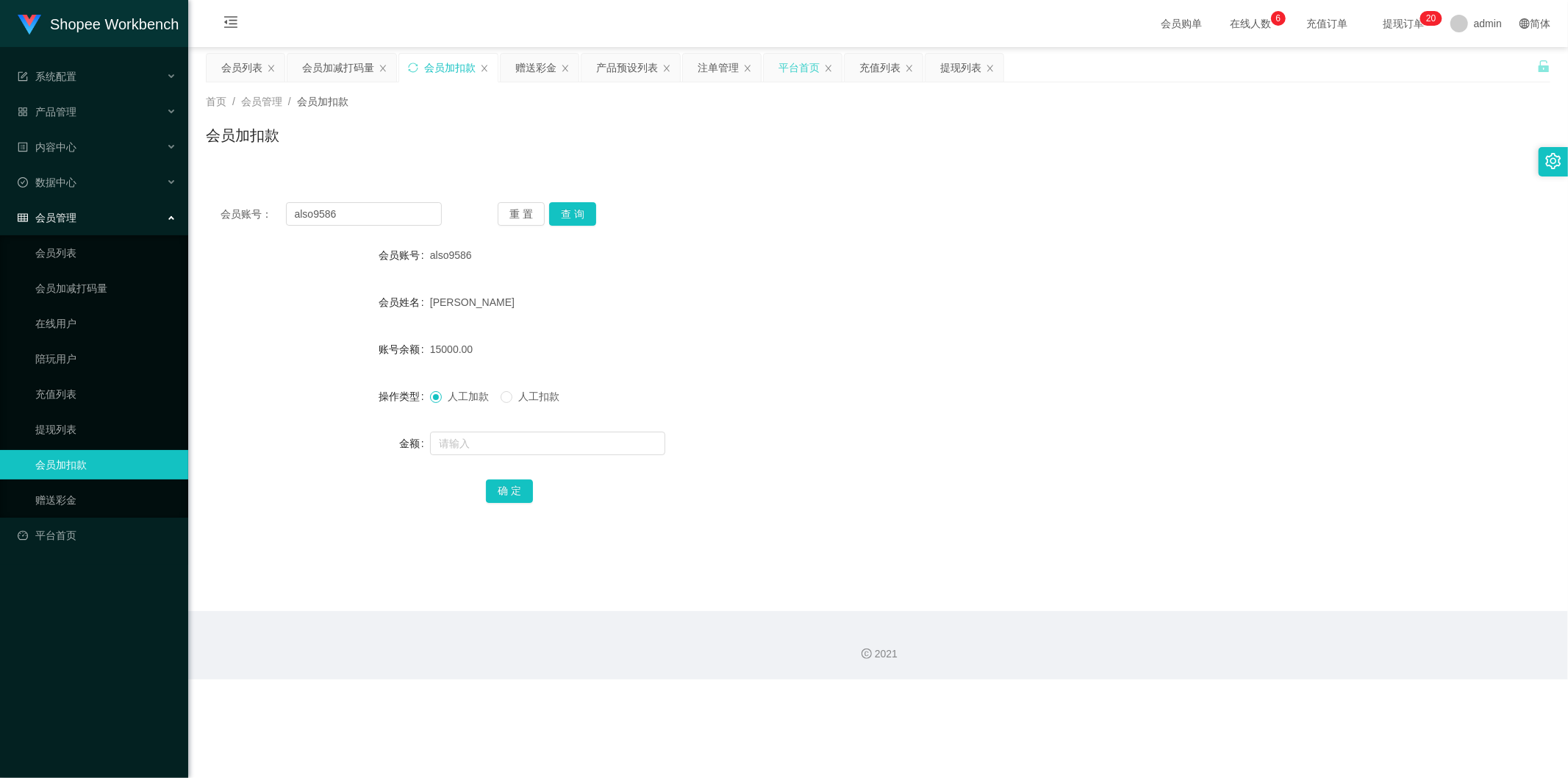
click at [792, 64] on div "平台首页" at bounding box center [799, 67] width 41 height 28
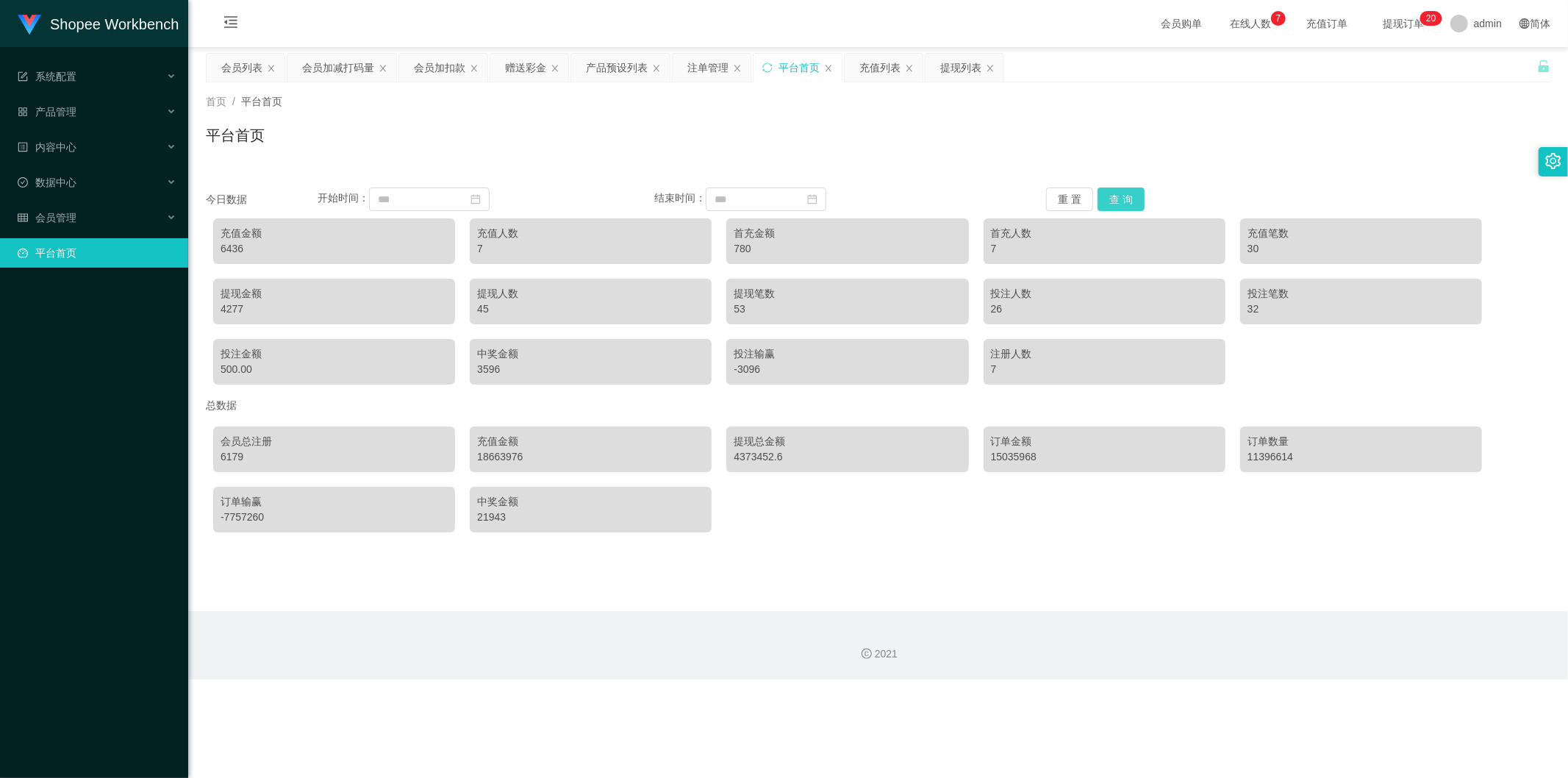
click at [1116, 196] on button "查 询" at bounding box center [1121, 199] width 47 height 24
click at [872, 69] on div "充值列表" at bounding box center [880, 67] width 41 height 28
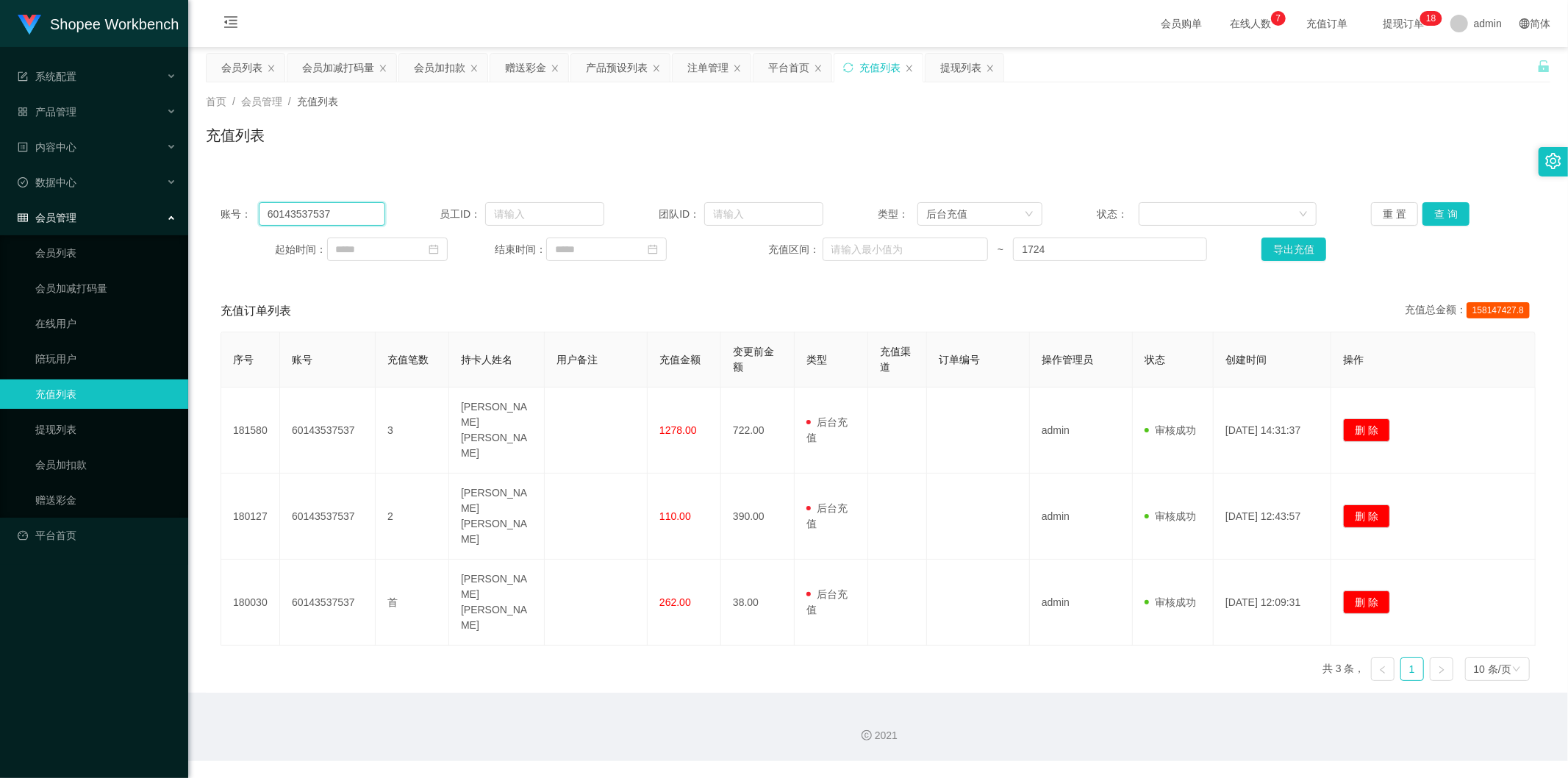
click at [314, 215] on input "60143537537" at bounding box center [322, 214] width 127 height 24
click at [315, 214] on input "60143537537" at bounding box center [322, 214] width 127 height 24
paste input "also9586"
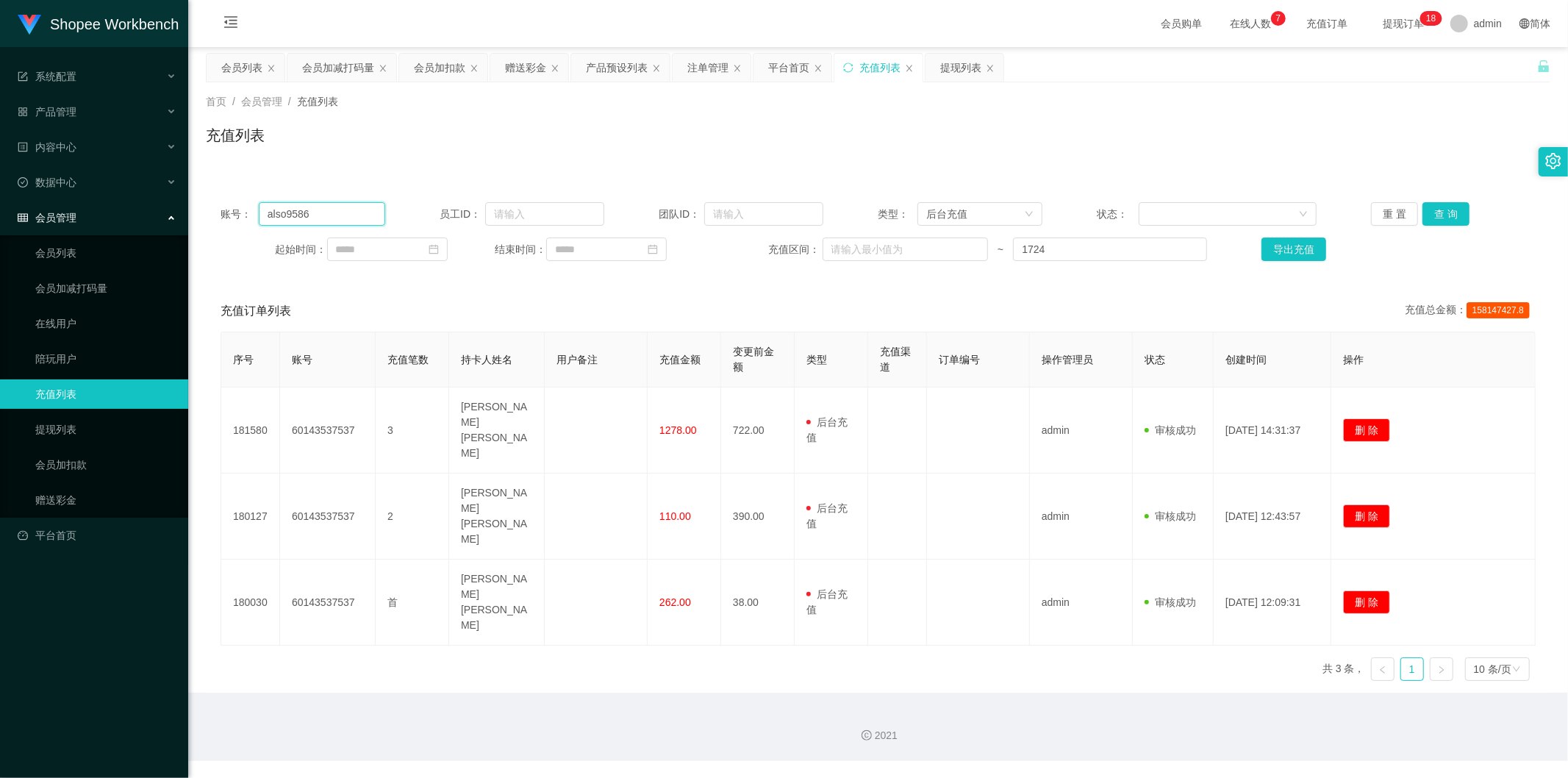
type input "also9586"
click at [1471, 212] on div "重 置 查 询" at bounding box center [1481, 214] width 219 height 24
click at [1153, 259] on input "1724" at bounding box center [1110, 250] width 194 height 24
click at [1443, 206] on button "查 询" at bounding box center [1447, 214] width 47 height 24
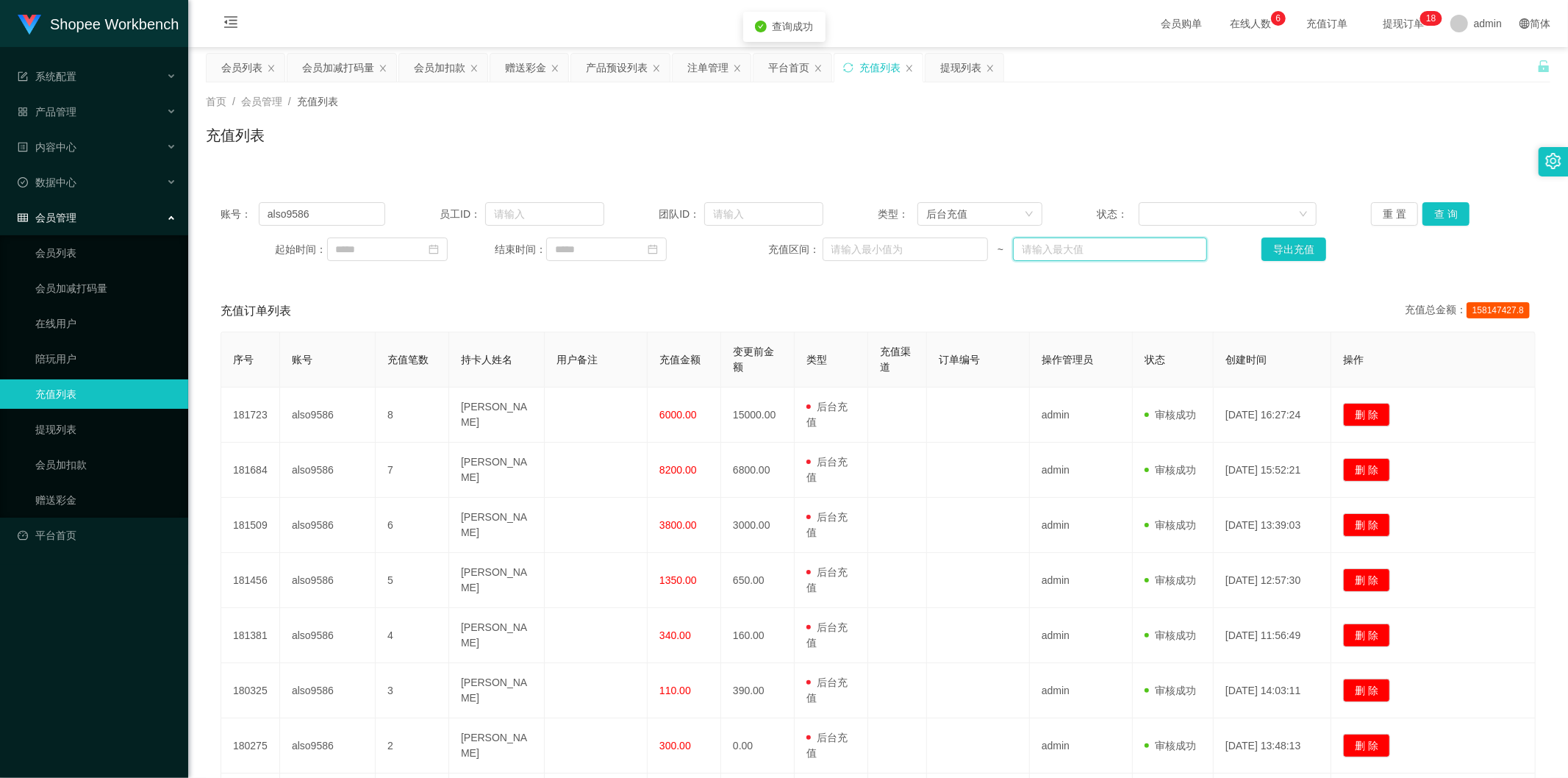
click at [1114, 252] on input "text" at bounding box center [1110, 250] width 194 height 24
type input "v340+1350+8200+6000+3800"
click at [244, 72] on div "会员列表" at bounding box center [242, 67] width 41 height 28
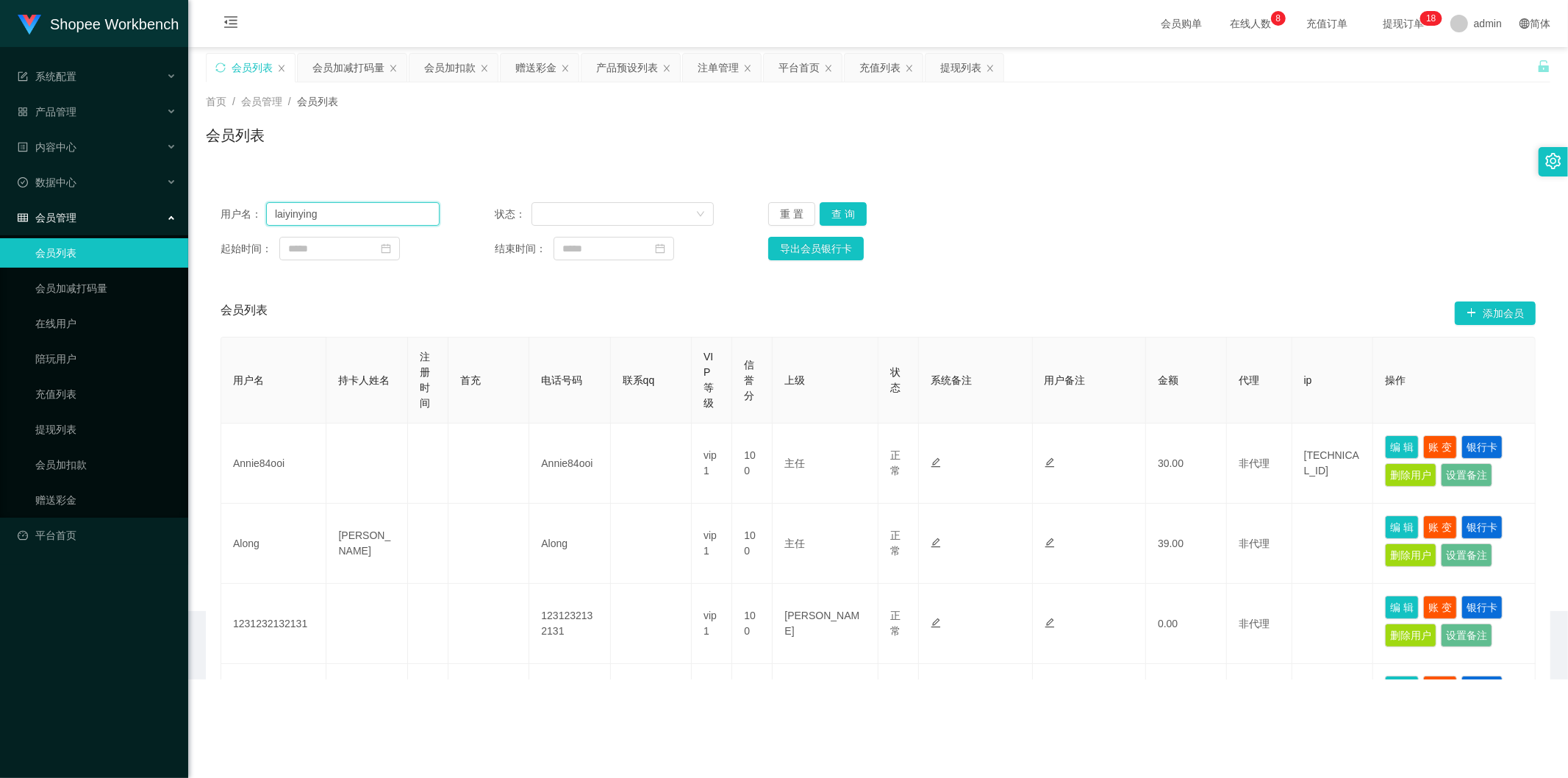
click at [360, 212] on input "laiyinying" at bounding box center [353, 214] width 173 height 24
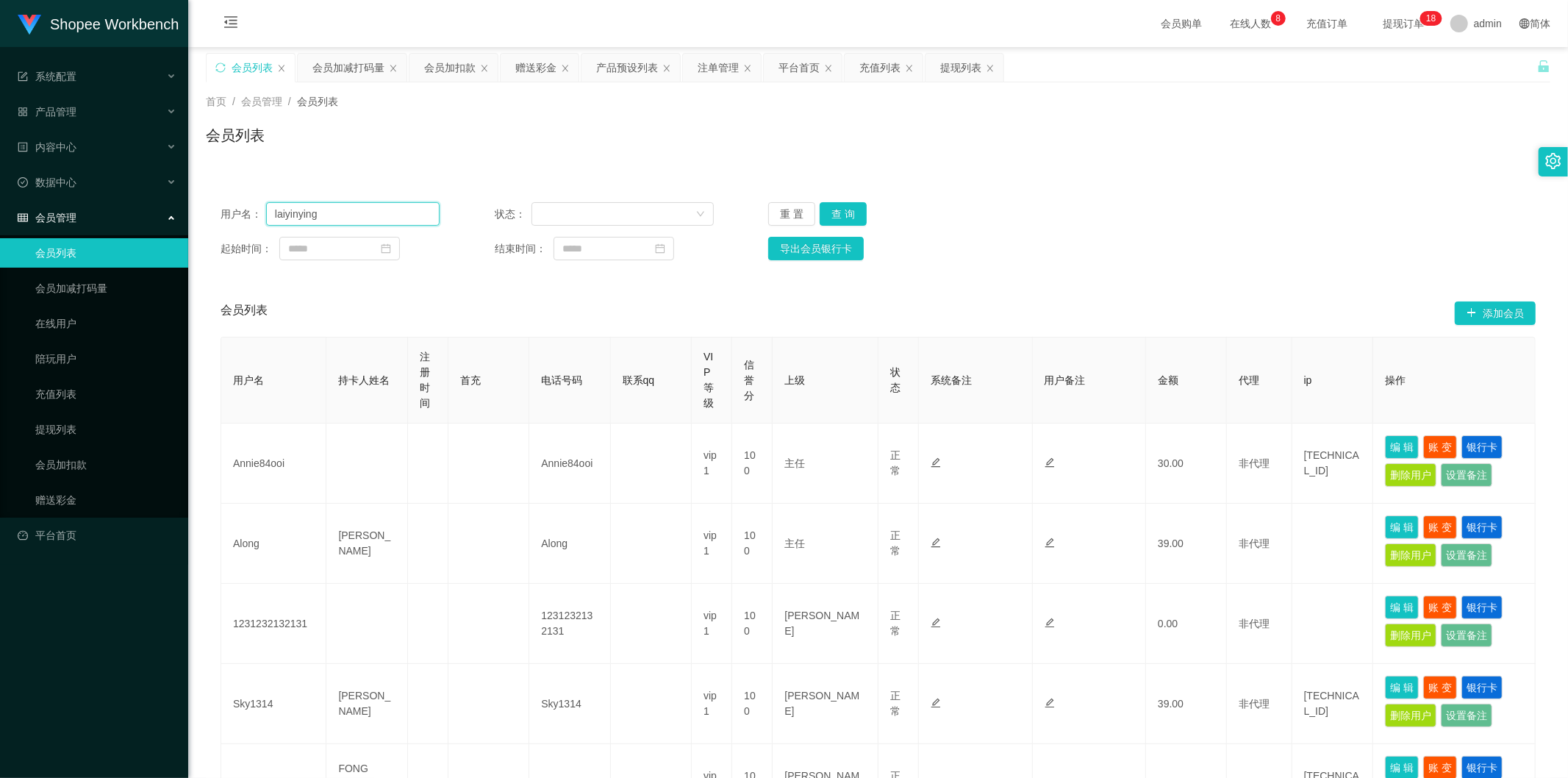
click at [360, 212] on input "laiyinying" at bounding box center [353, 214] width 173 height 24
paste input "Gak12345"
type input "Gak12345"
click at [833, 211] on button "查 询" at bounding box center [843, 214] width 47 height 24
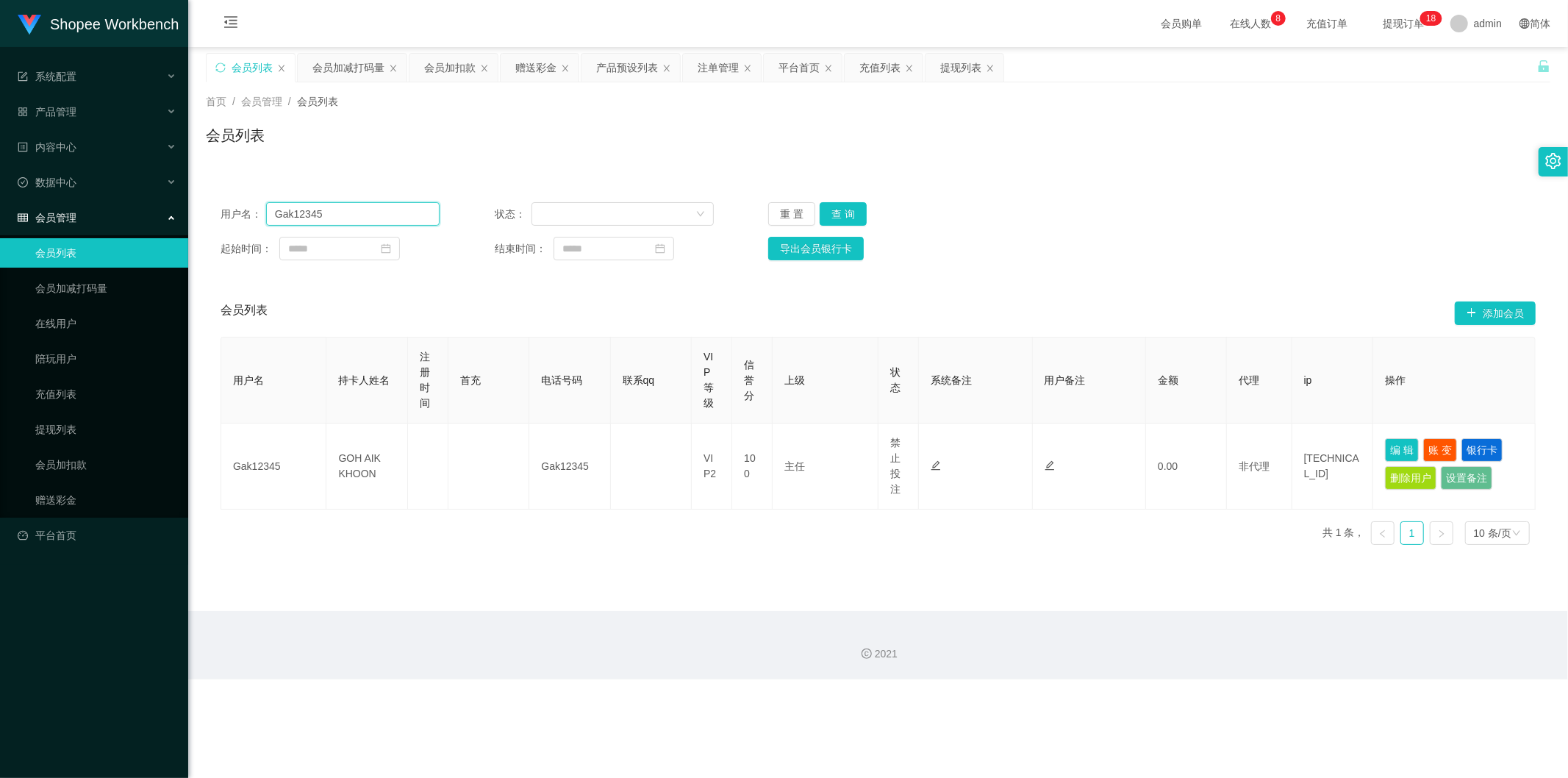
click at [359, 221] on input "Gak12345" at bounding box center [353, 214] width 173 height 24
click at [471, 71] on div "会员加扣款" at bounding box center [450, 67] width 51 height 28
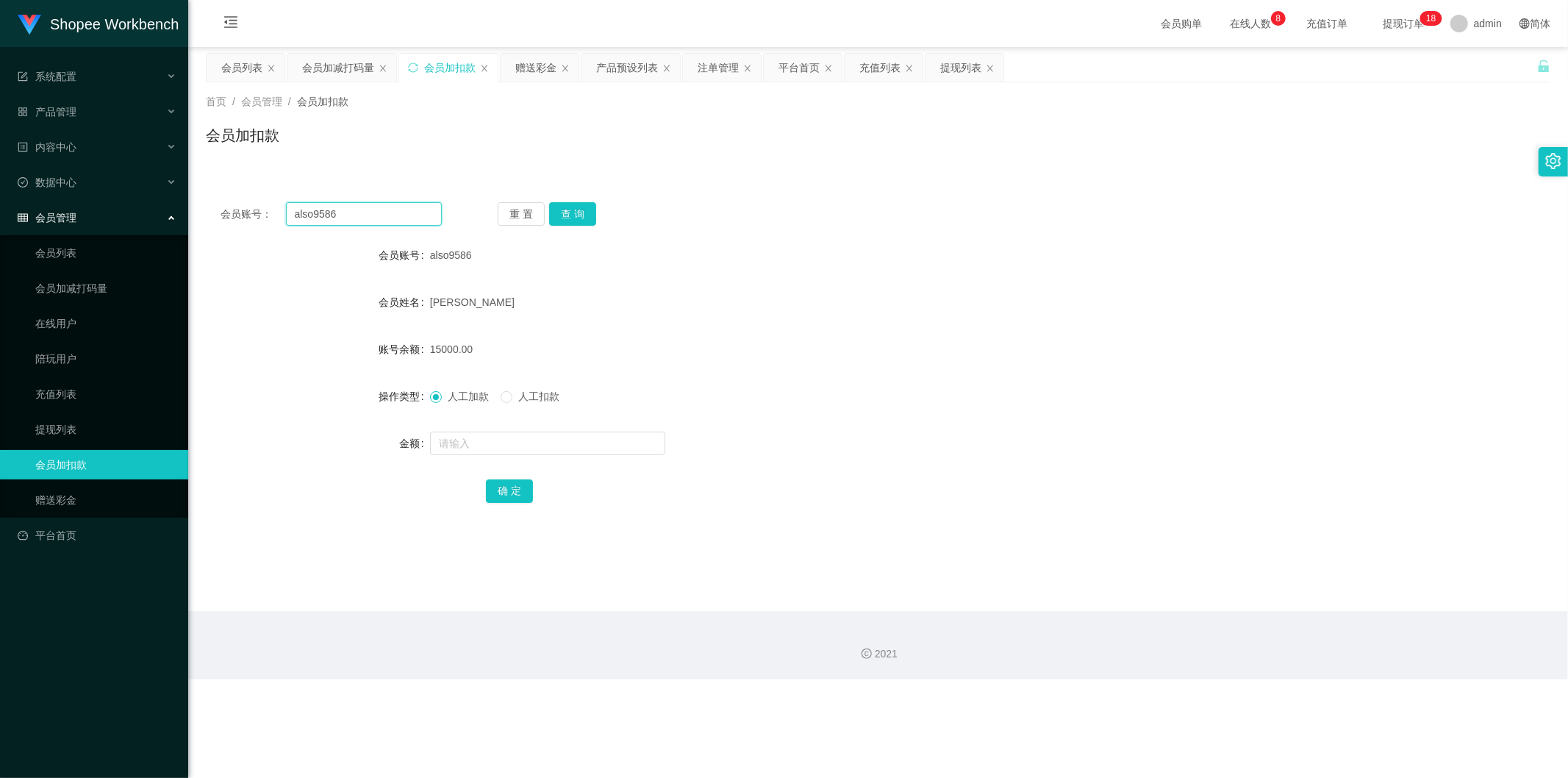
click at [378, 209] on input "also9586" at bounding box center [364, 214] width 157 height 24
paste input "kclau7"
type input "kclau76"
click at [576, 210] on button "查 询" at bounding box center [573, 214] width 47 height 24
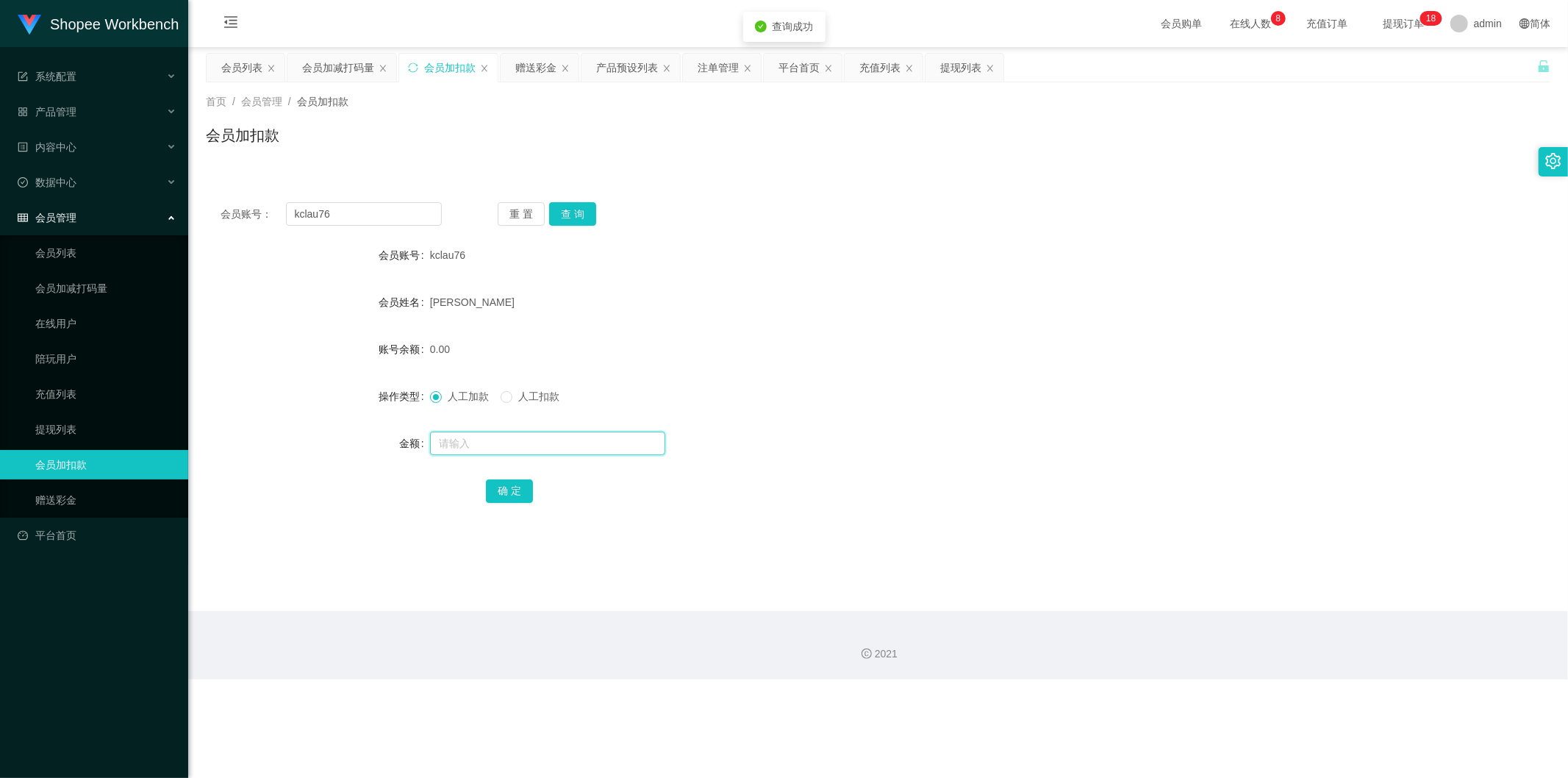
click at [497, 446] on input "text" at bounding box center [547, 443] width 235 height 24
type input "100"
drag, startPoint x: 517, startPoint y: 495, endPoint x: 504, endPoint y: 476, distance: 23.0
click at [517, 495] on button "确 定" at bounding box center [510, 491] width 47 height 24
click at [327, 74] on div "会员加减打码量" at bounding box center [338, 67] width 72 height 28
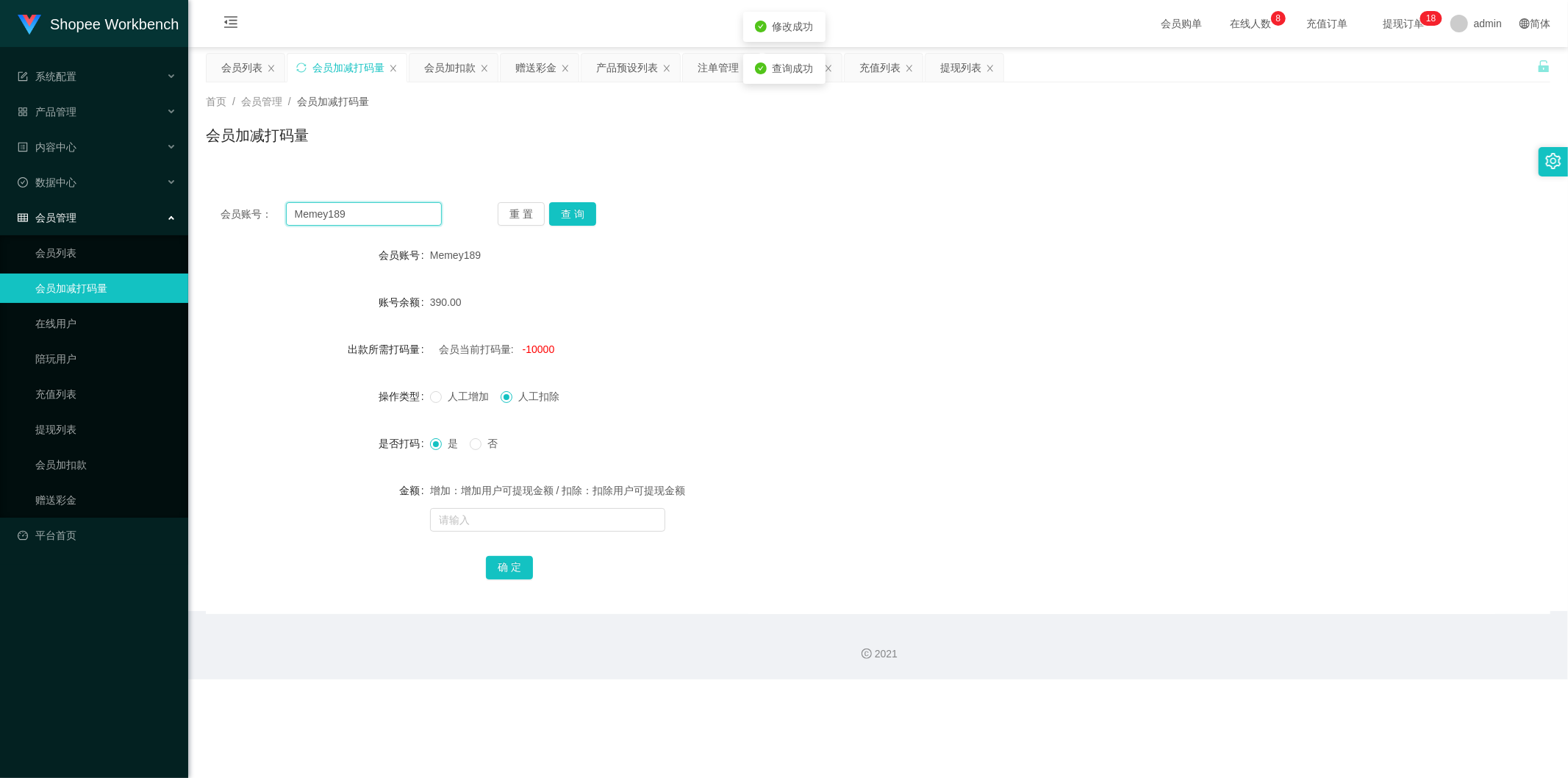
click at [387, 220] on input "Memey189" at bounding box center [364, 214] width 157 height 24
paste input "kclau76"
type input "kclau76"
click at [569, 217] on button "查 询" at bounding box center [573, 214] width 47 height 24
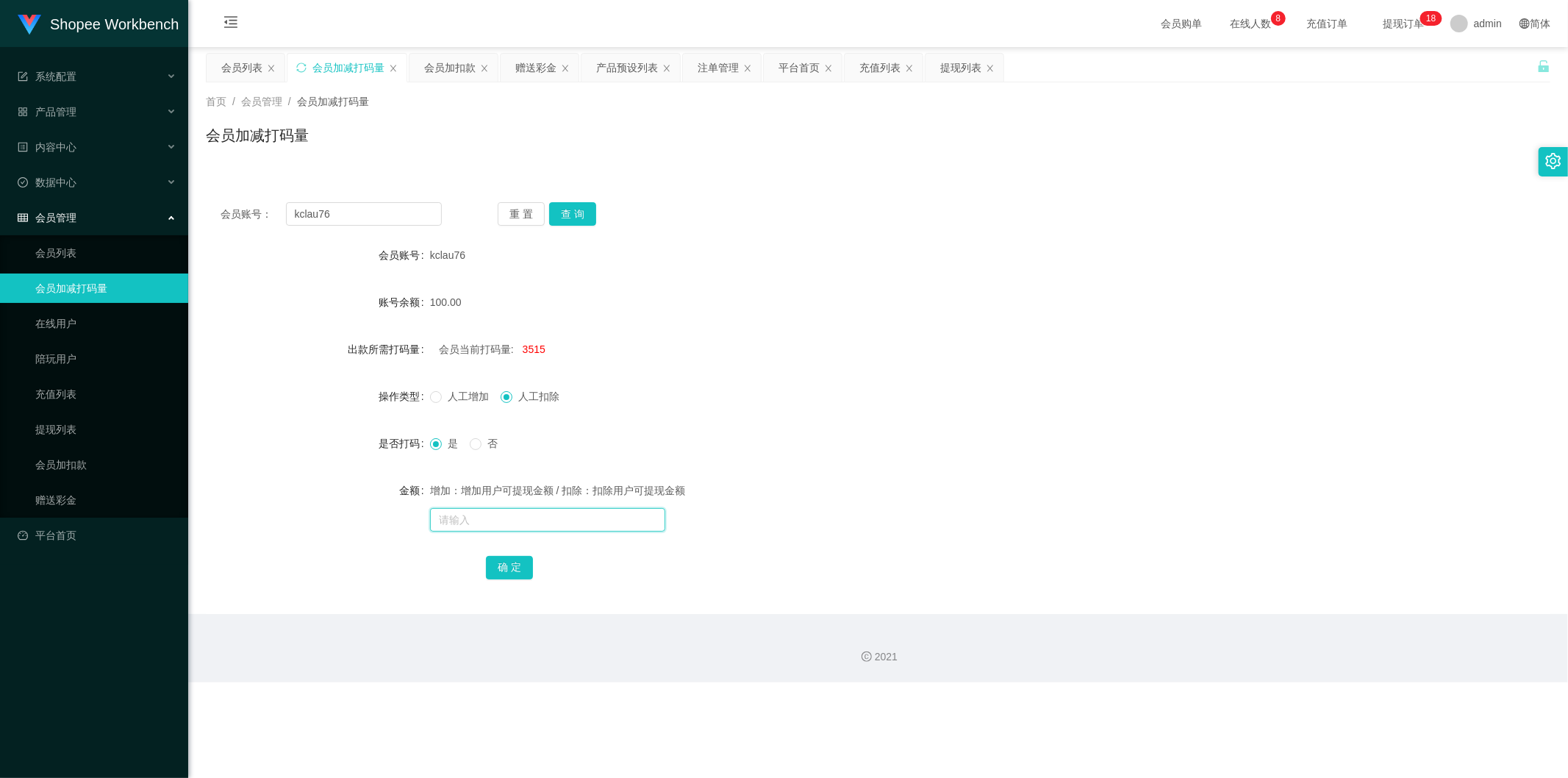
click at [471, 522] on input "text" at bounding box center [547, 520] width 235 height 24
type input "30000"
drag, startPoint x: 507, startPoint y: 570, endPoint x: 510, endPoint y: 581, distance: 11.4
click at [507, 570] on button "确 定" at bounding box center [510, 568] width 47 height 24
click at [877, 64] on div "充值列表" at bounding box center [880, 67] width 41 height 28
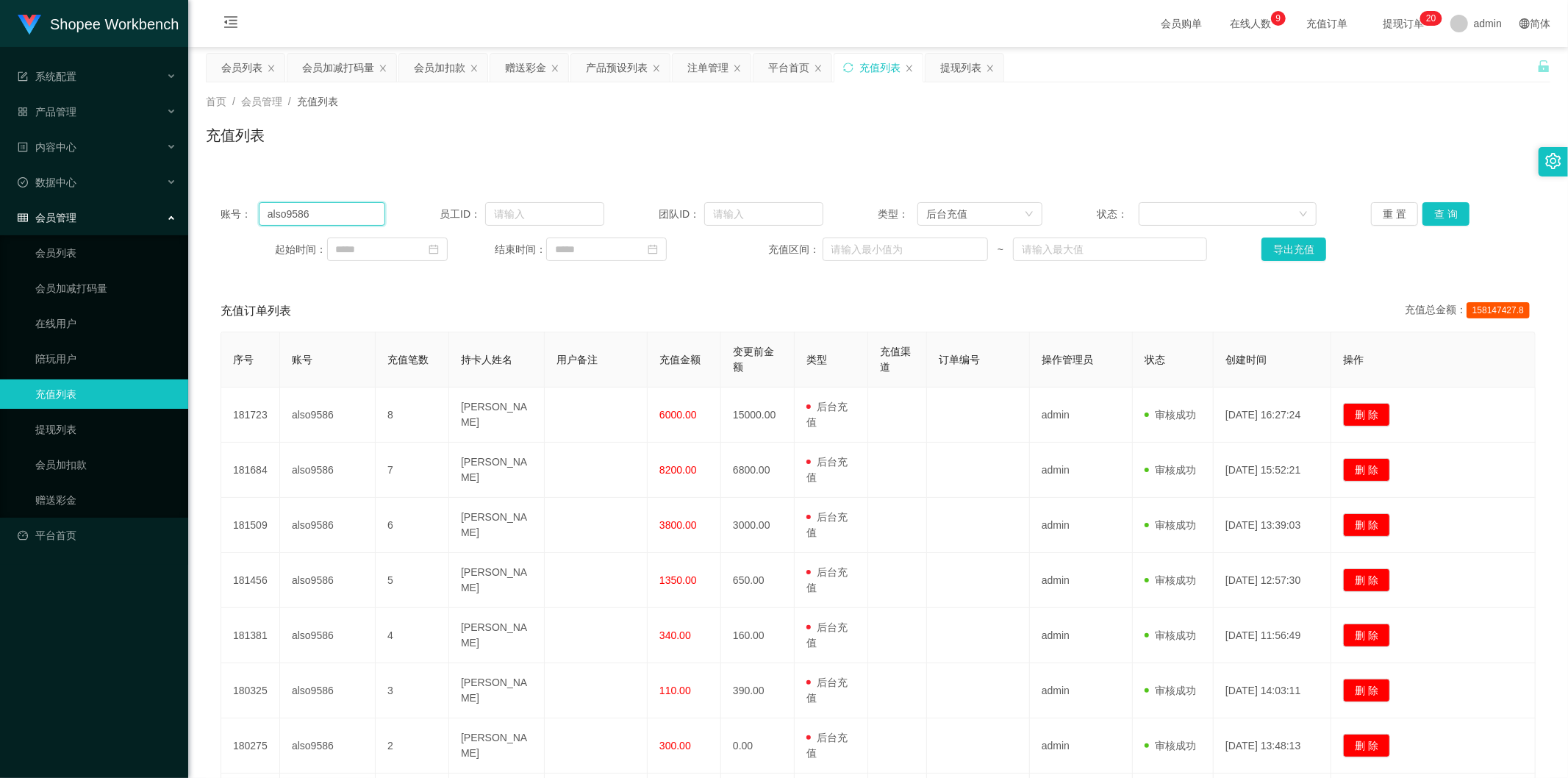
click at [355, 206] on input "also9586" at bounding box center [322, 214] width 127 height 24
paste input "how10201995"
type input "how10201995"
click at [1440, 213] on button "查 询" at bounding box center [1447, 214] width 47 height 24
